Goal: Complete application form

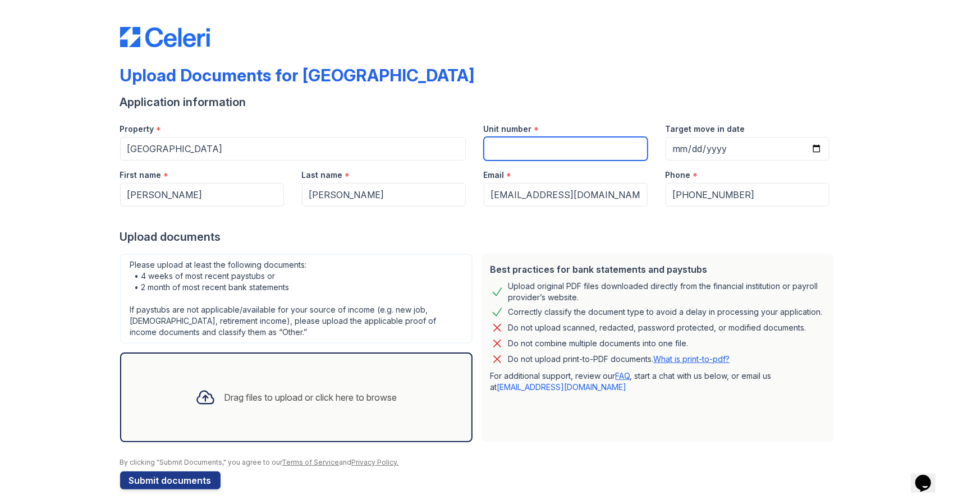
click at [526, 148] on input "Unit number" at bounding box center [566, 149] width 164 height 24
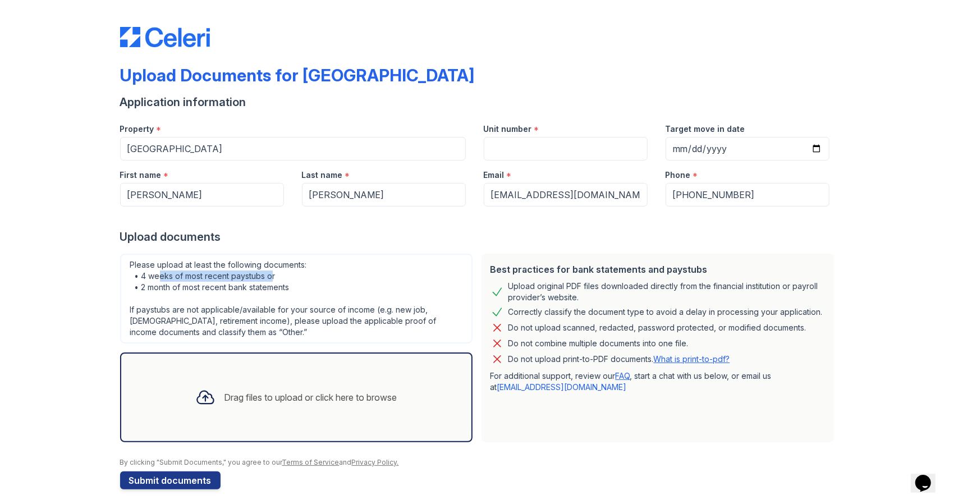
drag, startPoint x: 268, startPoint y: 276, endPoint x: 155, endPoint y: 276, distance: 112.8
click at [155, 276] on div "Please upload at least the following documents: • 4 weeks of most recent paystu…" at bounding box center [296, 299] width 353 height 90
click at [268, 287] on div "Please upload at least the following documents: • 4 weeks of most recent paystu…" at bounding box center [296, 299] width 353 height 90
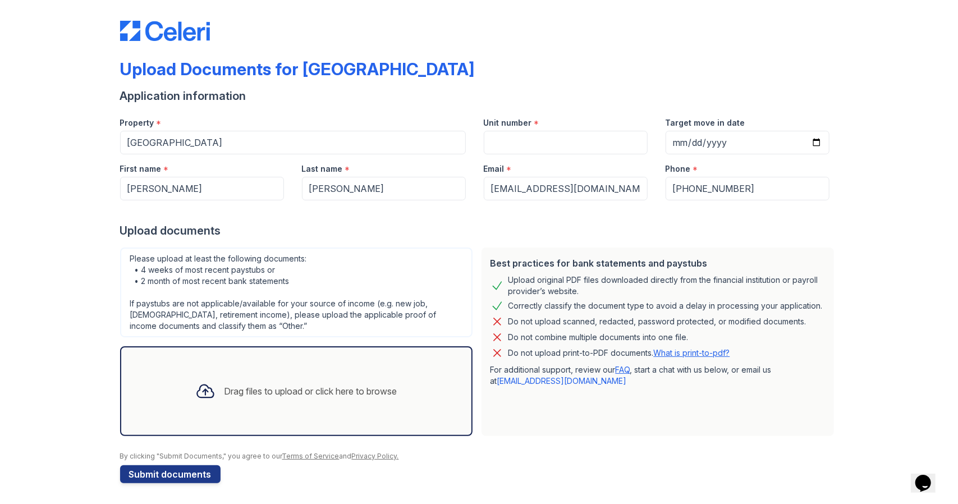
scroll to position [7, 0]
click at [277, 381] on div "Drag files to upload or click here to browse" at bounding box center [296, 391] width 220 height 38
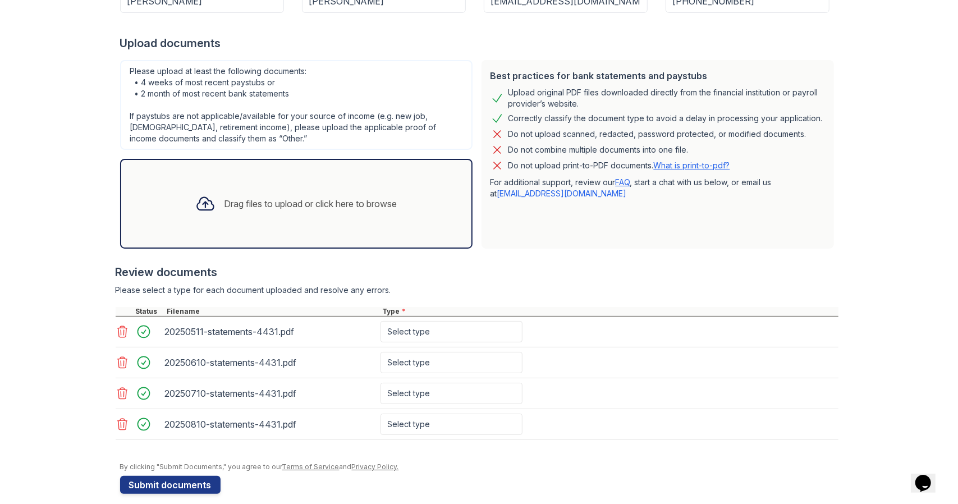
scroll to position [203, 0]
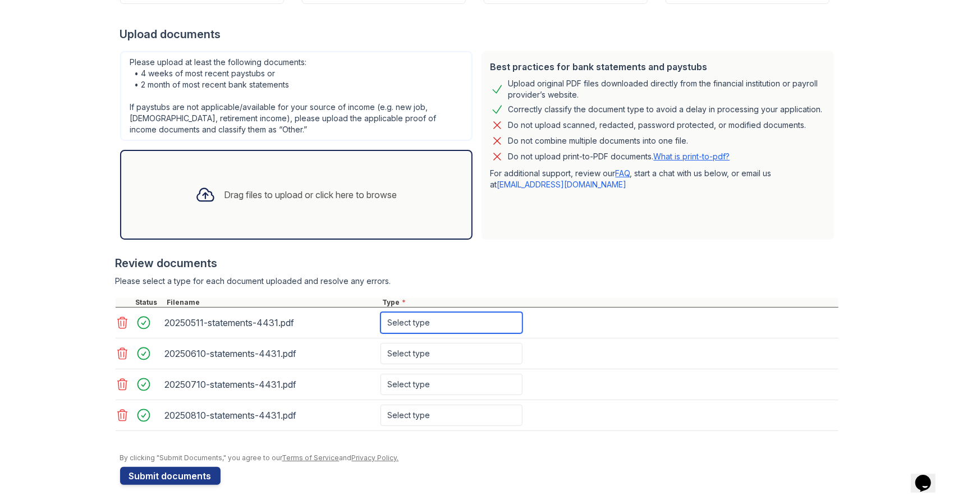
click at [411, 321] on select "Select type Paystub Bank Statement Offer Letter Tax Documents Benefit Award Let…" at bounding box center [452, 322] width 142 height 21
select select "bank_statement"
click at [381, 312] on select "Select type Paystub Bank Statement Offer Letter Tax Documents Benefit Award Let…" at bounding box center [452, 322] width 142 height 21
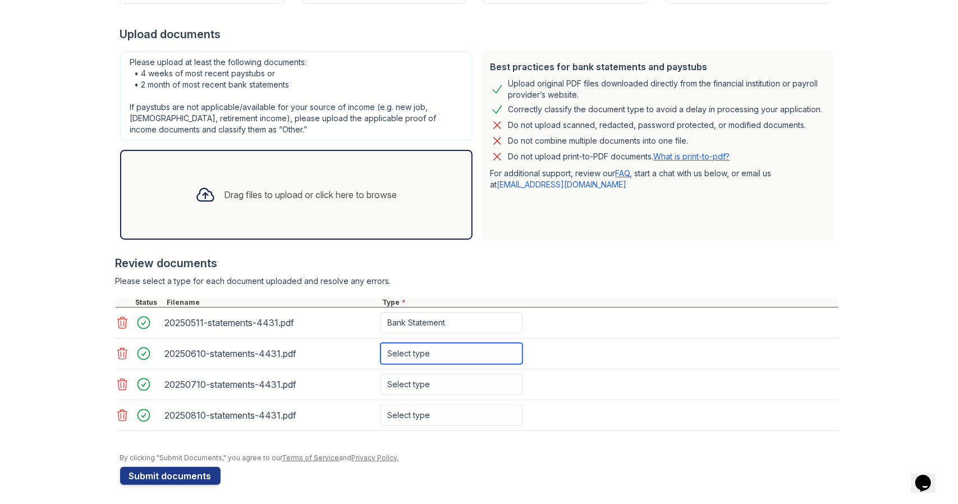
click at [406, 349] on select "Select type Paystub Bank Statement Offer Letter Tax Documents Benefit Award Let…" at bounding box center [452, 353] width 142 height 21
select select "bank_statement"
click at [381, 343] on select "Select type Paystub Bank Statement Offer Letter Tax Documents Benefit Award Let…" at bounding box center [452, 353] width 142 height 21
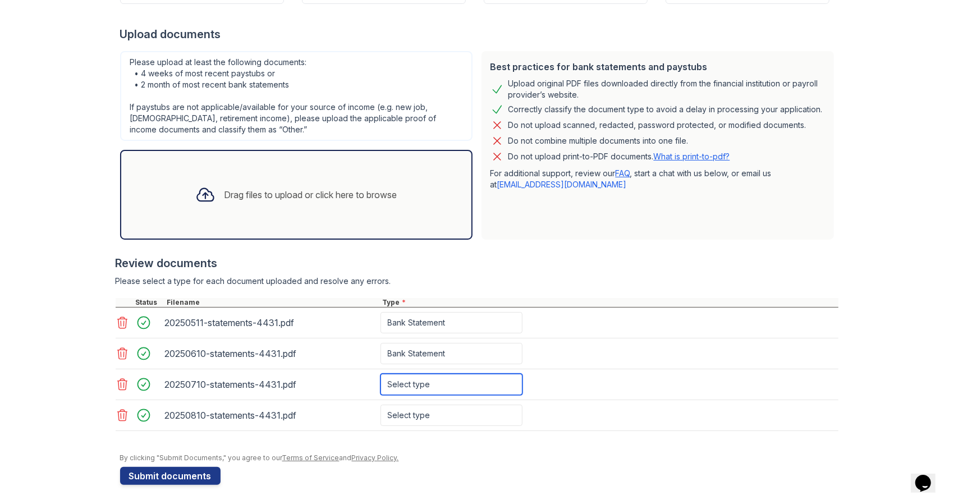
drag, startPoint x: 404, startPoint y: 382, endPoint x: 399, endPoint y: 386, distance: 6.5
click at [404, 382] on select "Select type Paystub Bank Statement Offer Letter Tax Documents Benefit Award Let…" at bounding box center [452, 384] width 142 height 21
select select "bank_statement"
click at [381, 374] on select "Select type Paystub Bank Statement Offer Letter Tax Documents Benefit Award Let…" at bounding box center [452, 384] width 142 height 21
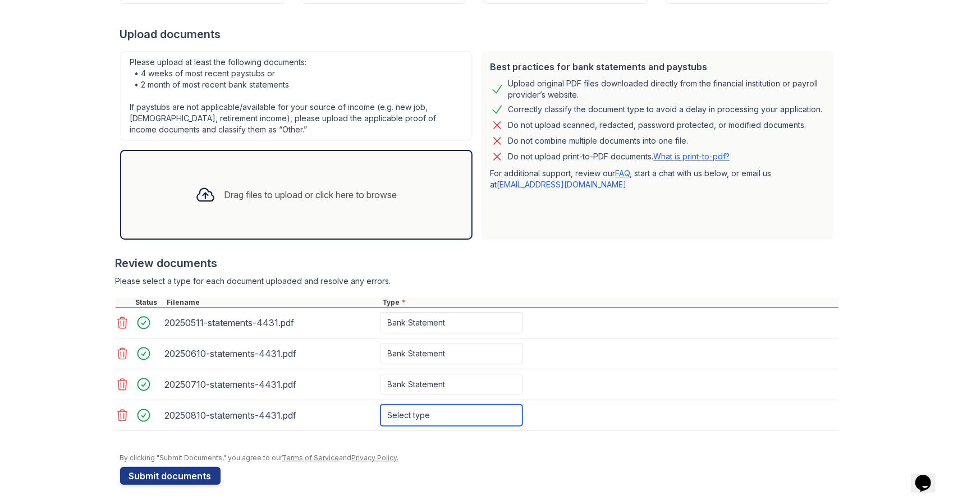
click at [405, 413] on select "Select type Paystub Bank Statement Offer Letter Tax Documents Benefit Award Let…" at bounding box center [452, 415] width 142 height 21
select select "bank_statement"
click at [381, 405] on select "Select type Paystub Bank Statement Offer Letter Tax Documents Benefit Award Let…" at bounding box center [452, 415] width 142 height 21
click at [271, 195] on div "Drag files to upload or click here to browse" at bounding box center [311, 194] width 173 height 13
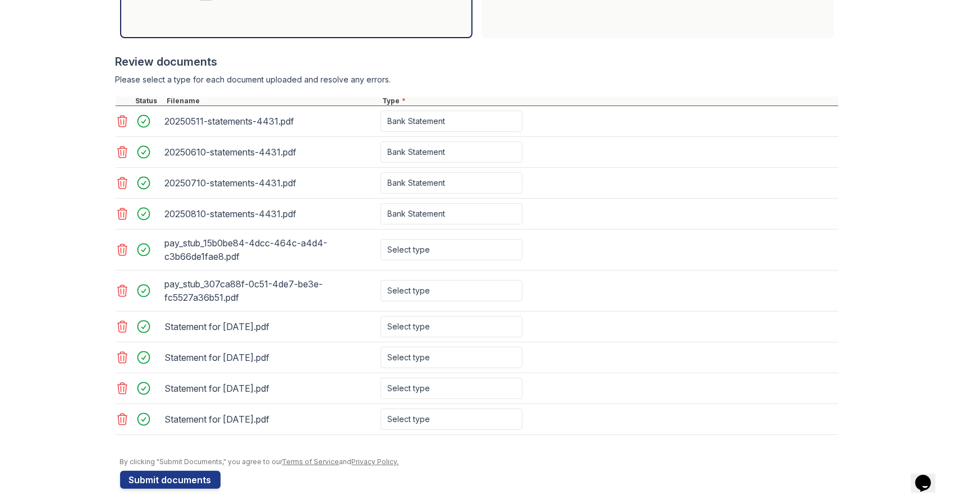
scroll to position [405, 0]
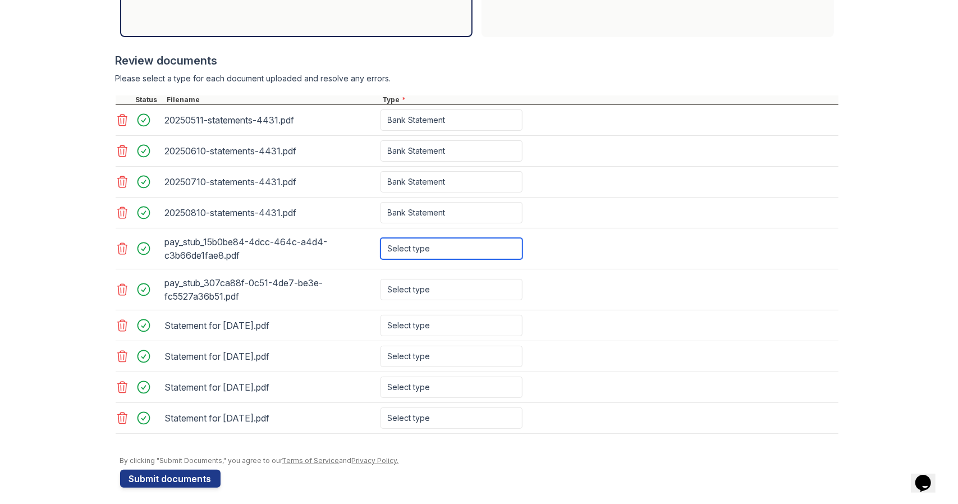
click at [421, 246] on select "Select type Paystub Bank Statement Offer Letter Tax Documents Benefit Award Let…" at bounding box center [452, 248] width 142 height 21
select select "paystub"
click at [381, 238] on select "Select type Paystub Bank Statement Offer Letter Tax Documents Benefit Award Let…" at bounding box center [452, 248] width 142 height 21
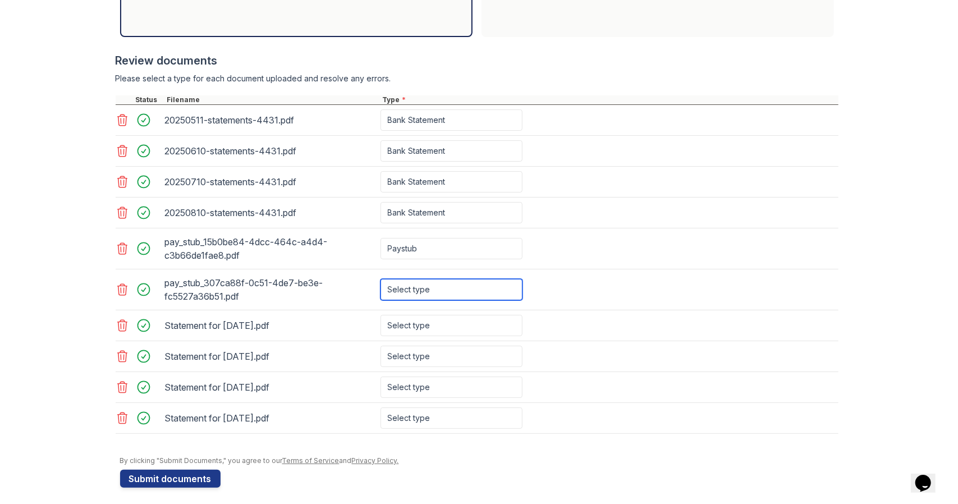
click at [411, 282] on select "Select type Paystub Bank Statement Offer Letter Tax Documents Benefit Award Let…" at bounding box center [452, 289] width 142 height 21
select select "paystub"
click at [381, 279] on select "Select type Paystub Bank Statement Offer Letter Tax Documents Benefit Award Let…" at bounding box center [452, 289] width 142 height 21
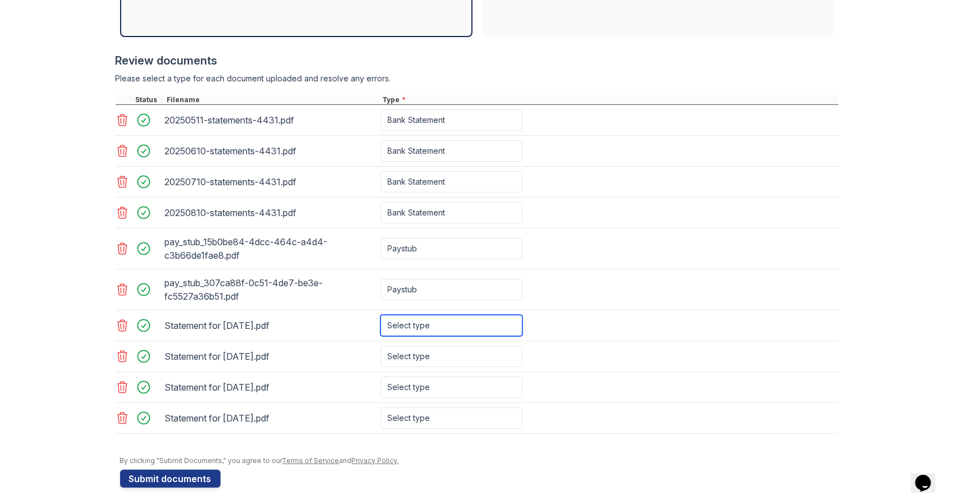
click at [409, 322] on select "Select type Paystub Bank Statement Offer Letter Tax Documents Benefit Award Let…" at bounding box center [452, 325] width 142 height 21
select select "paystub"
click at [381, 315] on select "Select type Paystub Bank Statement Offer Letter Tax Documents Benefit Award Let…" at bounding box center [452, 325] width 142 height 21
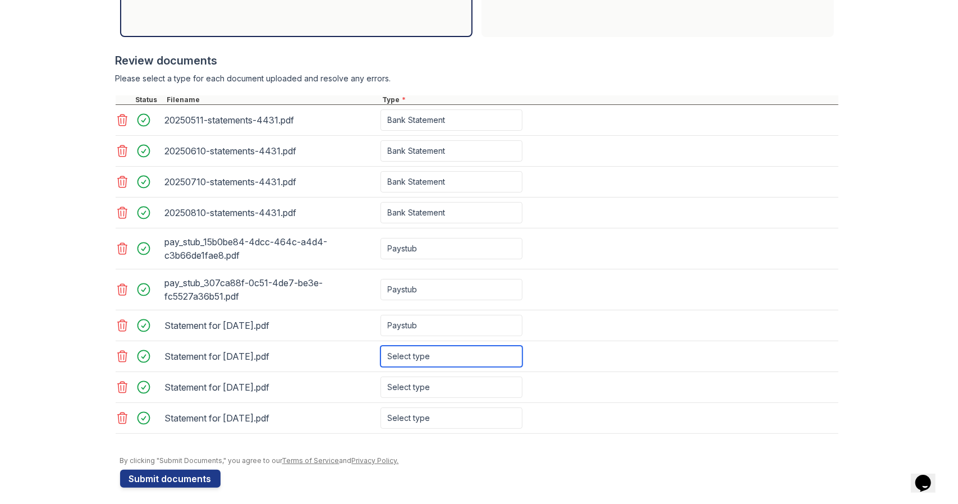
click at [415, 351] on select "Select type Paystub Bank Statement Offer Letter Tax Documents Benefit Award Let…" at bounding box center [452, 356] width 142 height 21
select select "paystub"
click at [381, 346] on select "Select type Paystub Bank Statement Offer Letter Tax Documents Benefit Award Let…" at bounding box center [452, 356] width 142 height 21
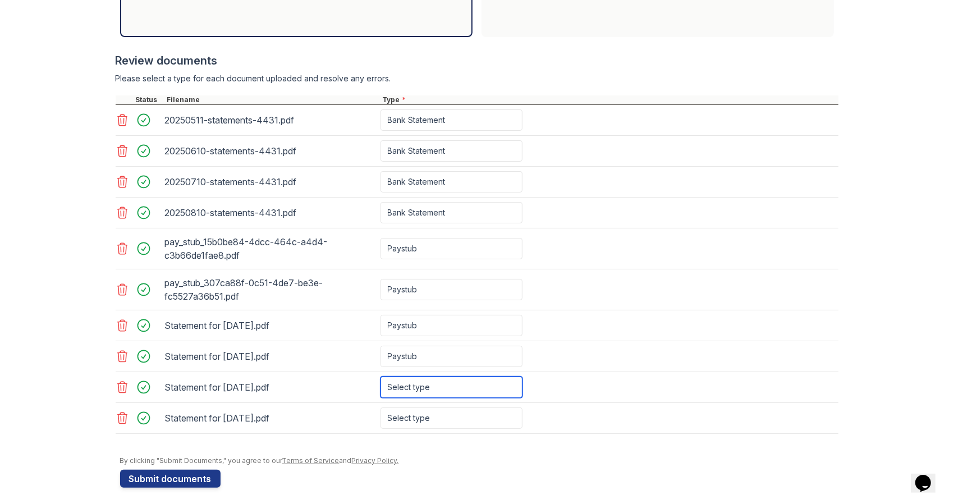
click at [404, 382] on select "Select type Paystub Bank Statement Offer Letter Tax Documents Benefit Award Let…" at bounding box center [452, 387] width 142 height 21
select select "paystub"
click at [381, 377] on select "Select type Paystub Bank Statement Offer Letter Tax Documents Benefit Award Let…" at bounding box center [452, 387] width 142 height 21
click at [406, 410] on select "Select type Paystub Bank Statement Offer Letter Tax Documents Benefit Award Let…" at bounding box center [452, 418] width 142 height 21
select select "paystub"
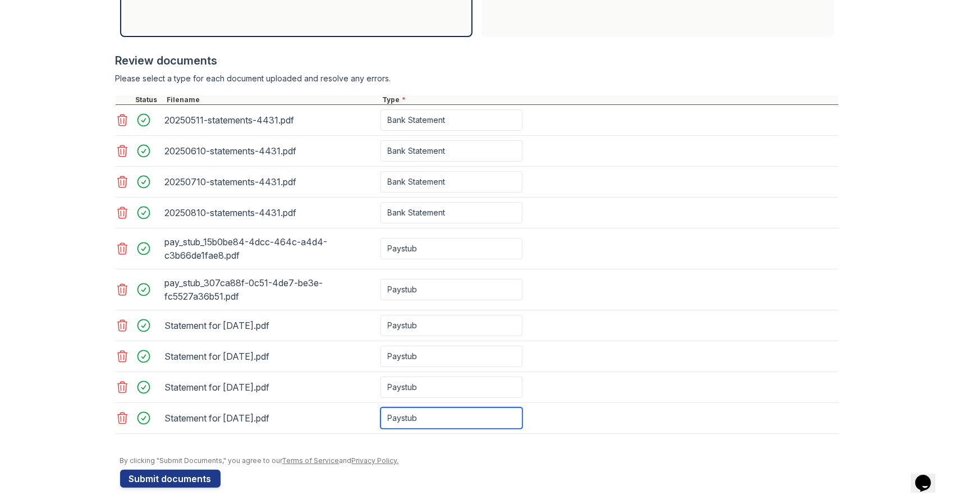
click at [381, 408] on select "Select type Paystub Bank Statement Offer Letter Tax Documents Benefit Award Let…" at bounding box center [452, 418] width 142 height 21
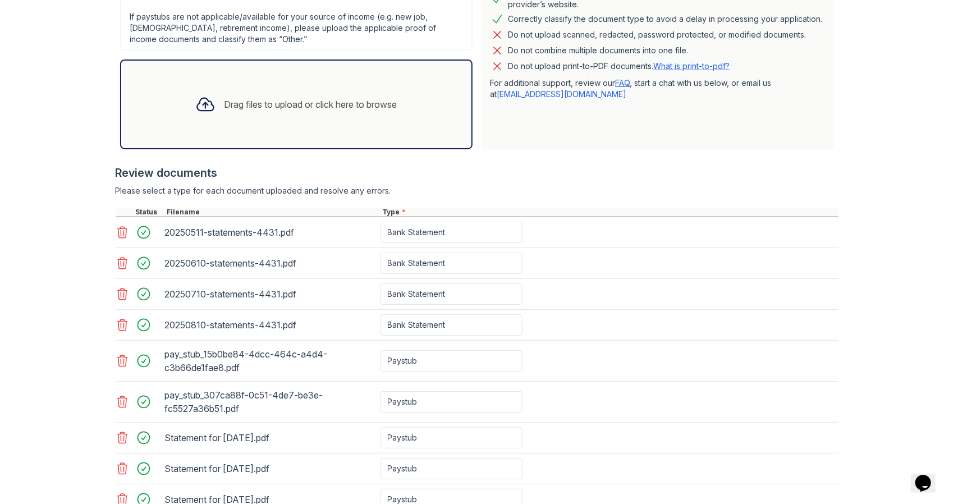
scroll to position [237, 0]
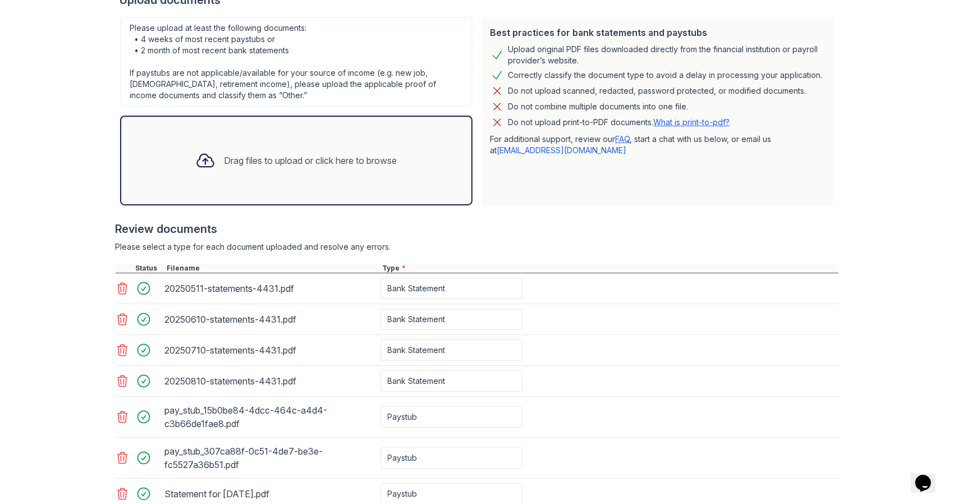
click at [304, 163] on div "Drag files to upload or click here to browse" at bounding box center [311, 160] width 173 height 13
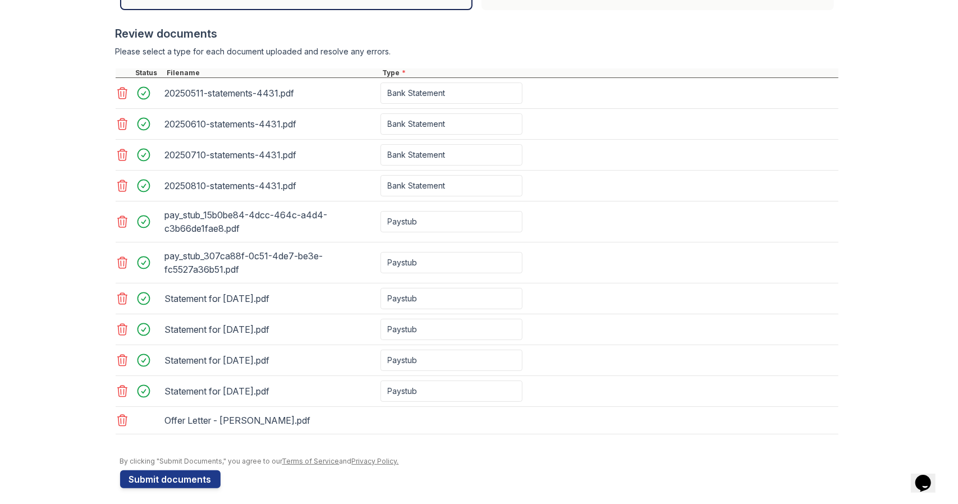
scroll to position [433, 0]
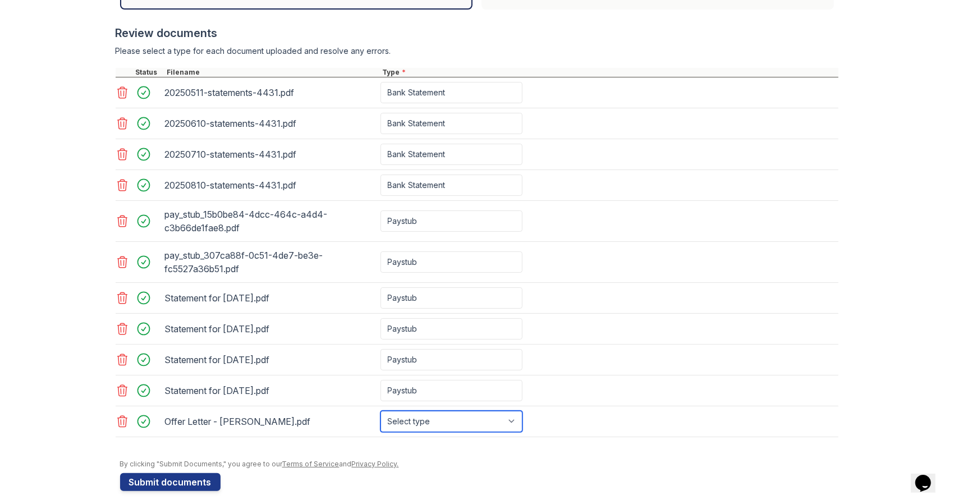
click at [401, 413] on select "Select type Paystub Bank Statement Offer Letter Tax Documents Benefit Award Let…" at bounding box center [452, 421] width 142 height 21
select select "offer_letter"
click at [381, 411] on select "Select type Paystub Bank Statement Offer Letter Tax Documents Benefit Award Let…" at bounding box center [452, 421] width 142 height 21
click at [166, 475] on button "Submit documents" at bounding box center [170, 482] width 100 height 18
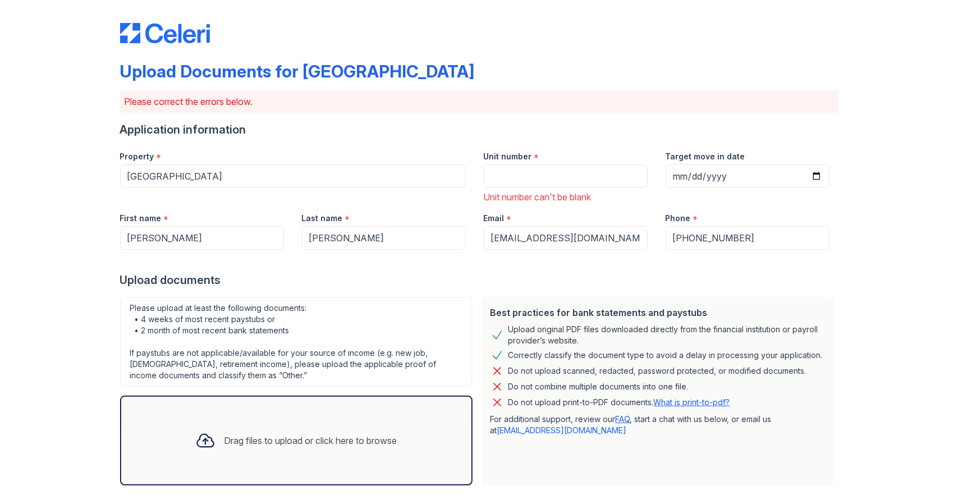
scroll to position [0, 0]
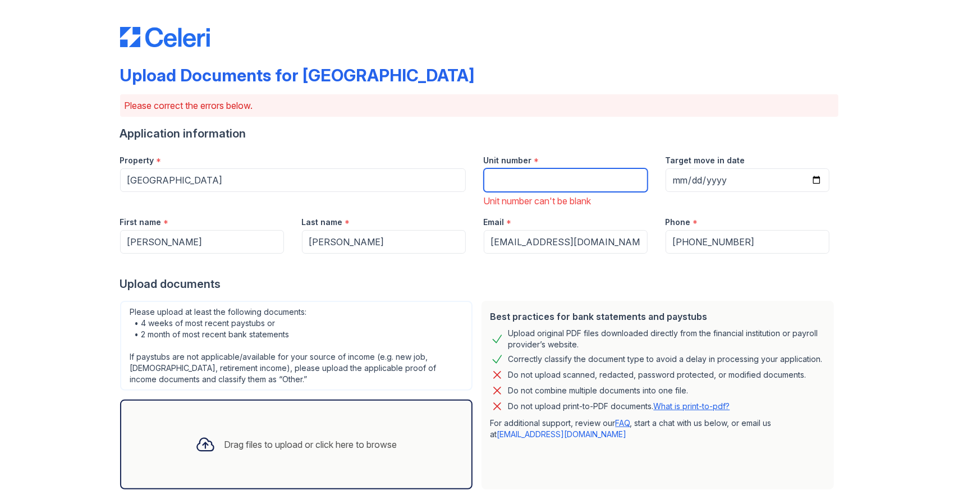
click at [499, 181] on input "Unit number" at bounding box center [566, 180] width 164 height 24
click at [521, 180] on input "Unit number" at bounding box center [566, 180] width 164 height 24
type input "418A"
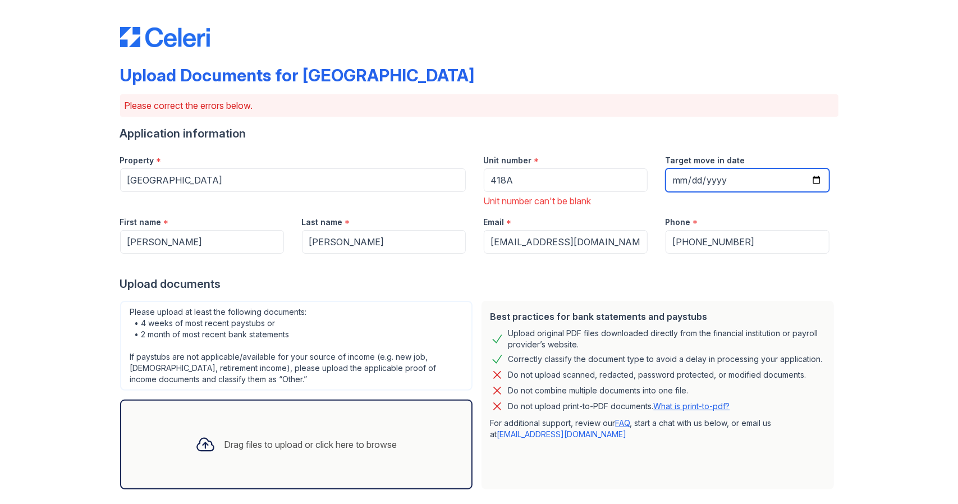
click at [813, 180] on input "Target move in date" at bounding box center [748, 180] width 164 height 24
type input "[DATE]"
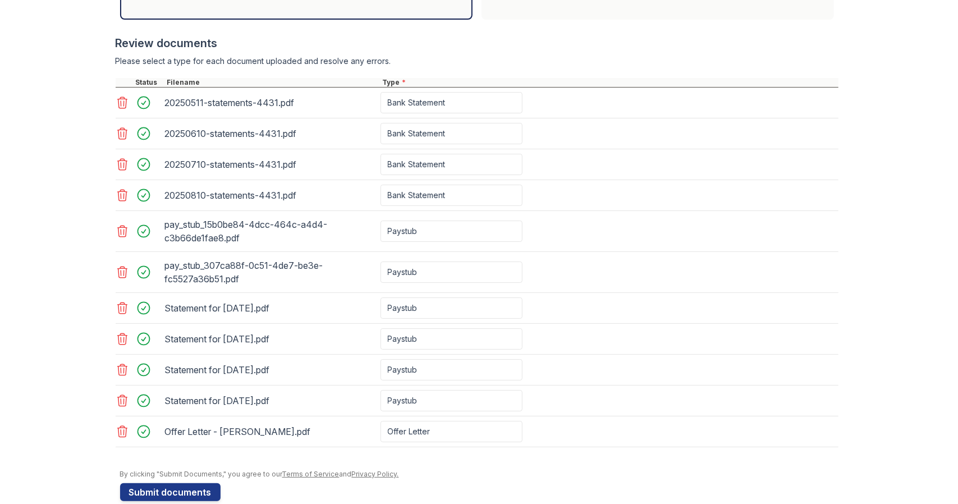
scroll to position [483, 0]
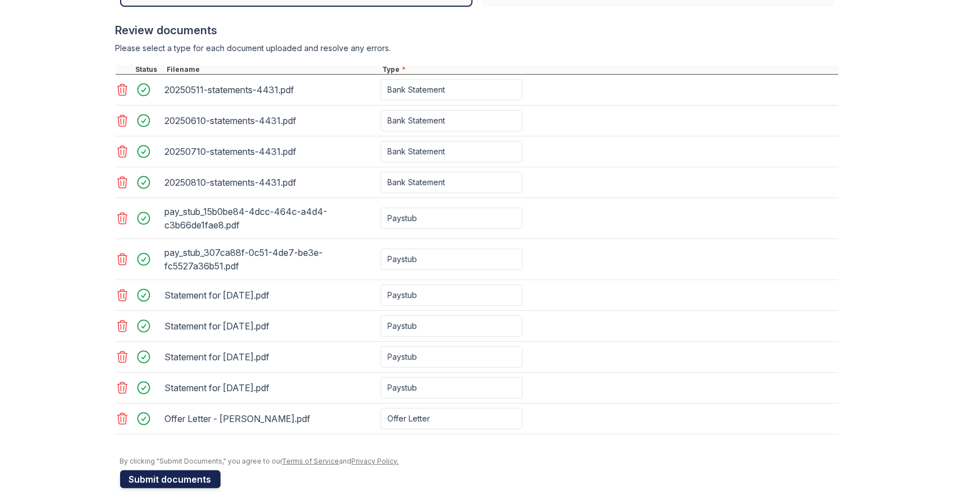
click at [176, 472] on button "Submit documents" at bounding box center [170, 479] width 100 height 18
